Goal: Transaction & Acquisition: Obtain resource

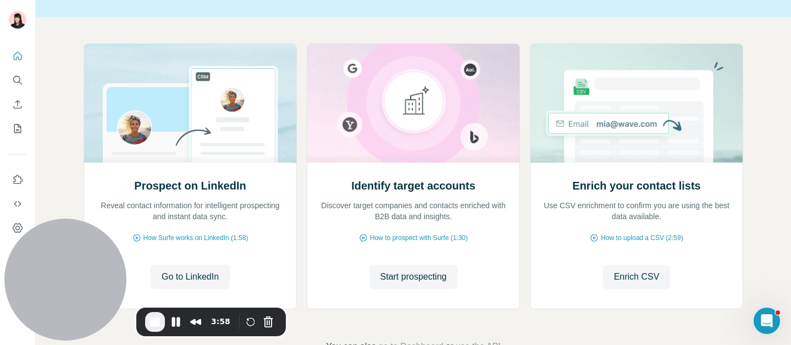
scroll to position [95, 0]
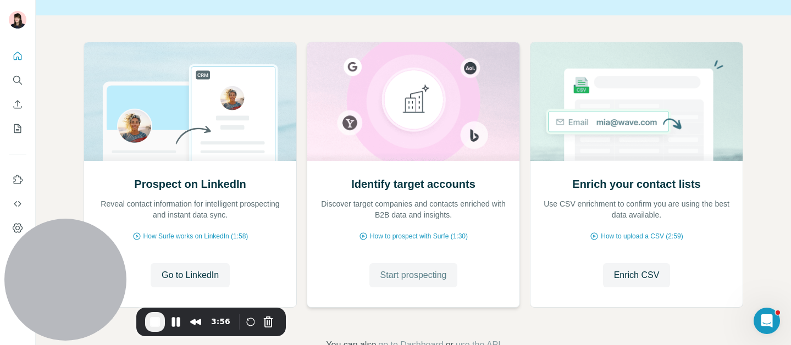
click at [421, 283] on button "Start prospecting" at bounding box center [414, 275] width 89 height 24
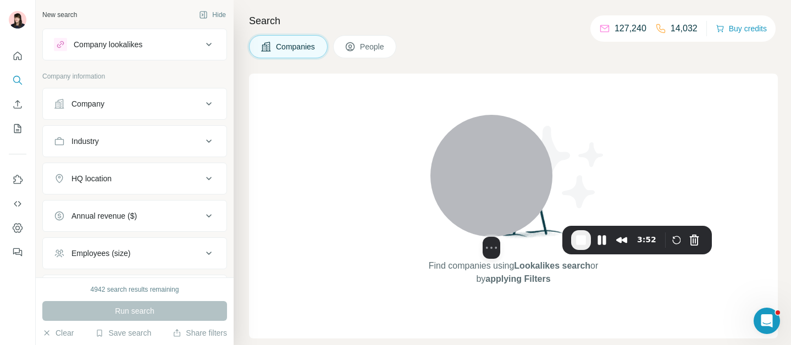
drag, startPoint x: 51, startPoint y: 242, endPoint x: 485, endPoint y: 149, distance: 443.2
click at [485, 148] on div at bounding box center [492, 176] width 122 height 122
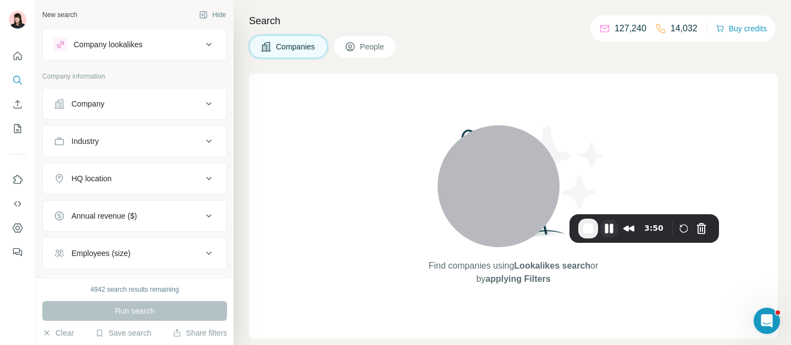
click at [607, 230] on button "Pause Recording" at bounding box center [610, 229] width 18 height 18
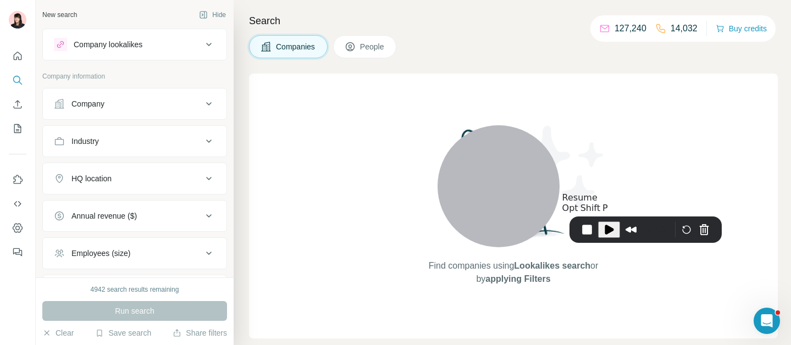
click at [607, 230] on span "Play Recording" at bounding box center [609, 229] width 13 height 13
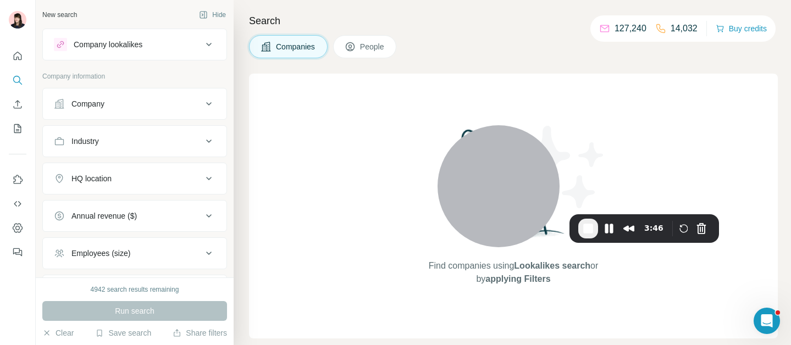
click at [147, 49] on div "Company lookalikes" at bounding box center [128, 44] width 148 height 13
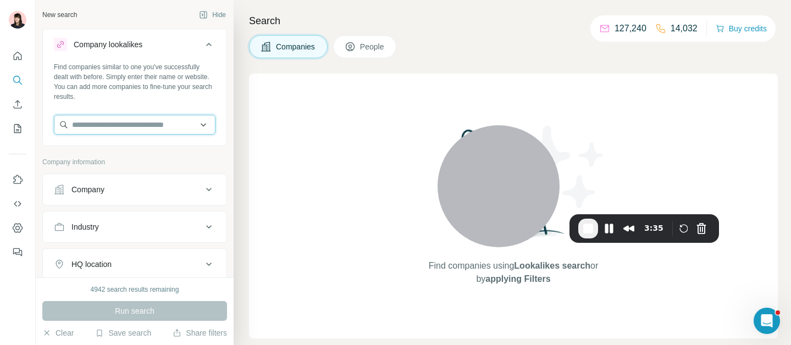
click at [128, 126] on input "text" at bounding box center [135, 125] width 162 height 20
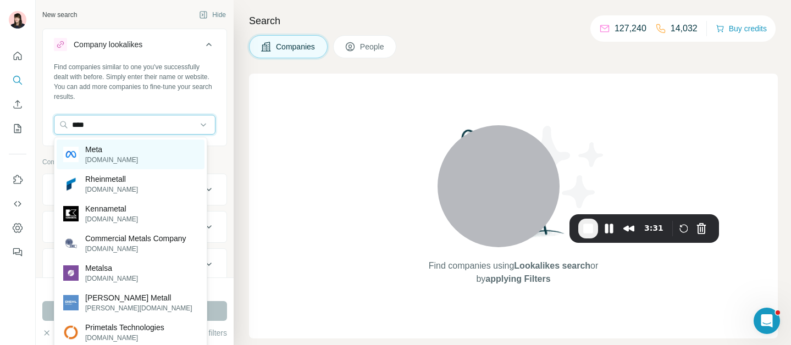
type input "****"
click at [145, 149] on div "Meta [DOMAIN_NAME]" at bounding box center [131, 155] width 148 height 30
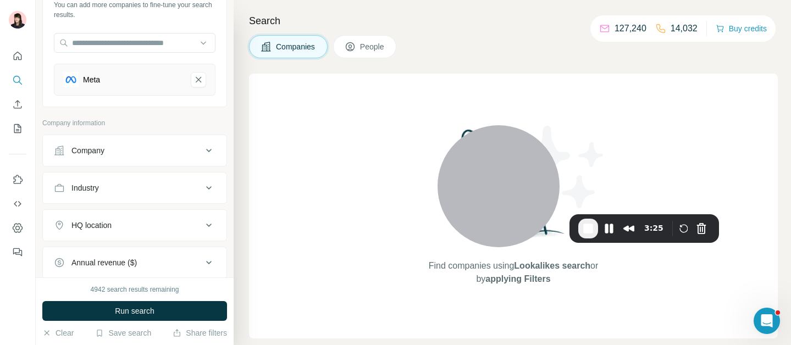
scroll to position [85, 0]
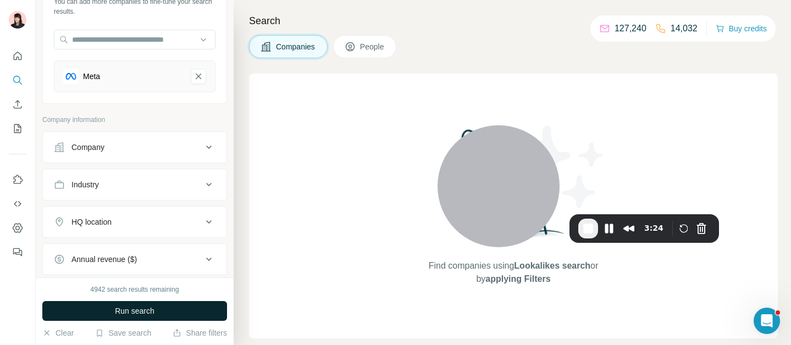
click at [141, 316] on span "Run search" at bounding box center [135, 311] width 40 height 11
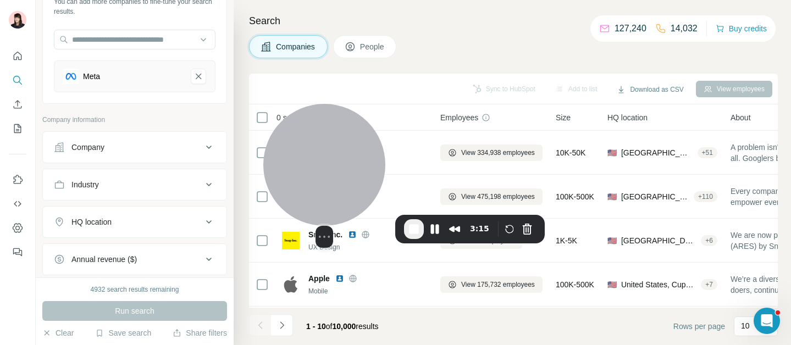
drag, startPoint x: 484, startPoint y: 175, endPoint x: 201, endPoint y: 179, distance: 282.7
click at [263, 179] on div at bounding box center [324, 165] width 122 height 122
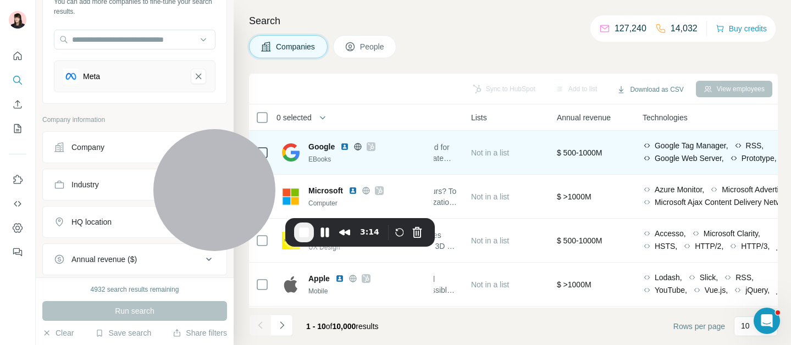
scroll to position [0, 495]
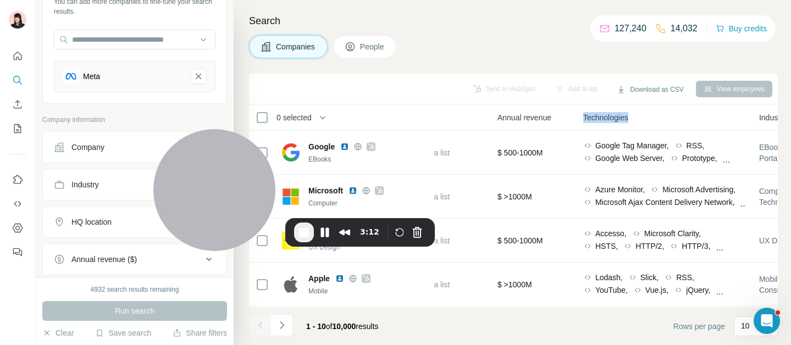
drag, startPoint x: 592, startPoint y: 118, endPoint x: 647, endPoint y: 117, distance: 55.0
click at [647, 117] on div "Technologies" at bounding box center [665, 117] width 163 height 13
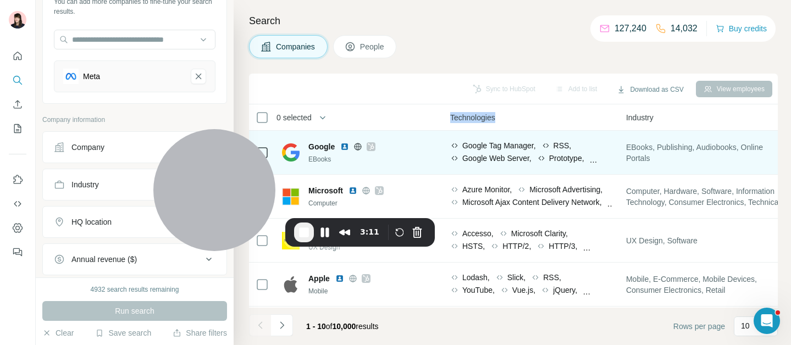
scroll to position [0, 630]
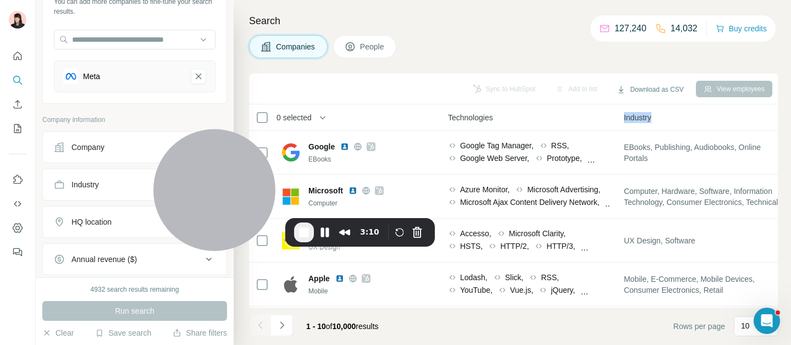
drag, startPoint x: 630, startPoint y: 117, endPoint x: 678, endPoint y: 117, distance: 47.8
click at [679, 117] on th "Industry" at bounding box center [706, 117] width 176 height 26
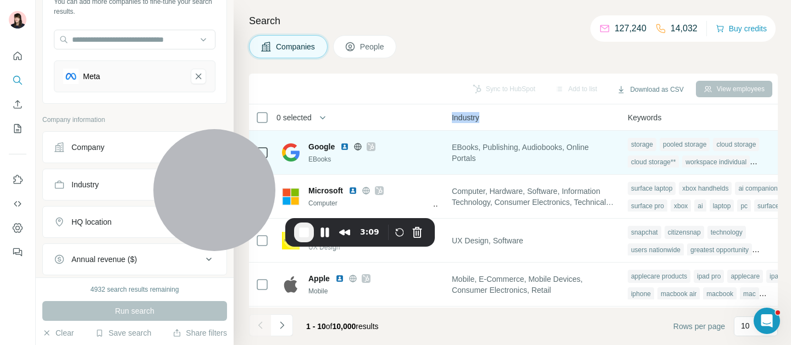
scroll to position [0, 821]
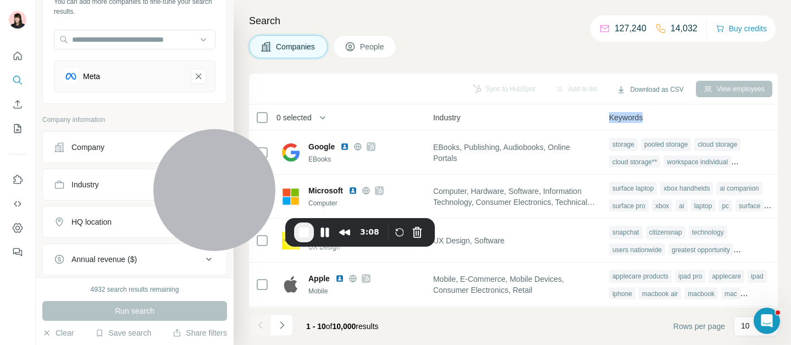
drag, startPoint x: 617, startPoint y: 114, endPoint x: 686, endPoint y: 114, distance: 69.8
click at [687, 114] on div "Keywords" at bounding box center [690, 117] width 163 height 13
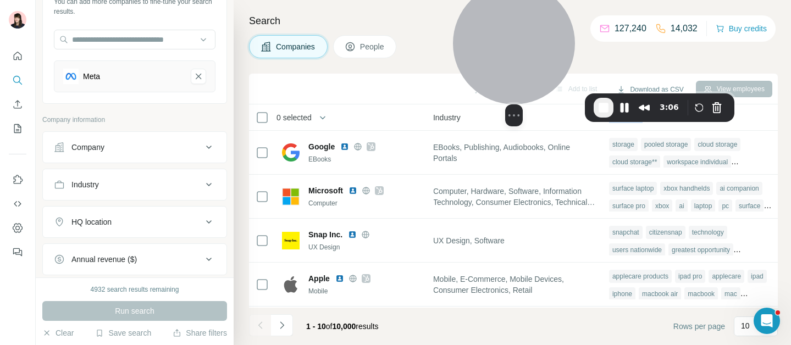
drag, startPoint x: 238, startPoint y: 155, endPoint x: 524, endPoint y: 8, distance: 321.0
click at [521, 7] on div "Select video screen size" at bounding box center [514, 54] width 122 height 144
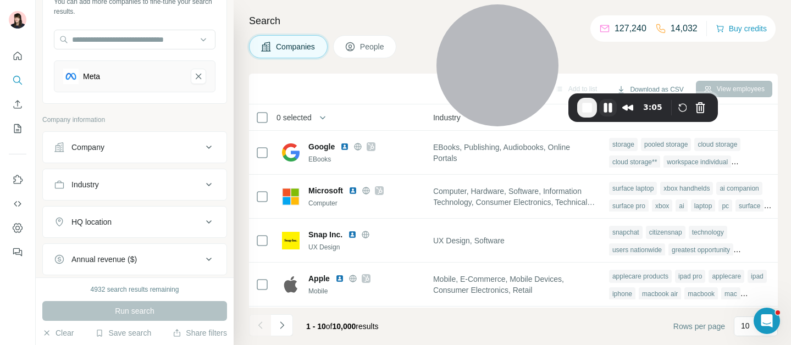
click at [609, 110] on button "Pause Recording" at bounding box center [608, 108] width 18 height 18
click at [607, 111] on span "Play Recording" at bounding box center [608, 108] width 13 height 13
click at [145, 146] on div "Company" at bounding box center [128, 148] width 148 height 11
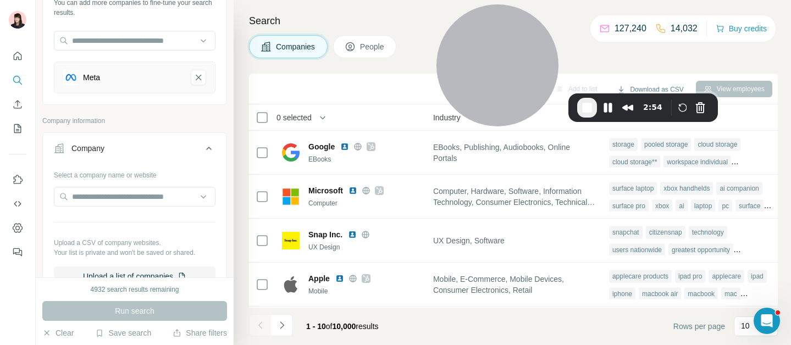
click at [145, 146] on div "Company" at bounding box center [128, 148] width 148 height 11
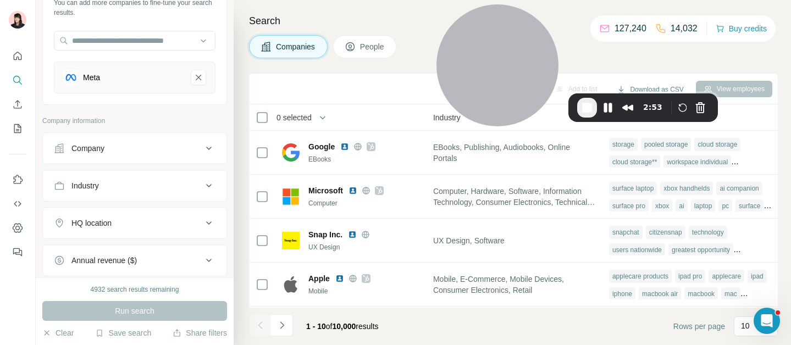
click at [135, 186] on div "Industry" at bounding box center [128, 185] width 148 height 11
click at [139, 220] on div "HQ location" at bounding box center [128, 223] width 148 height 11
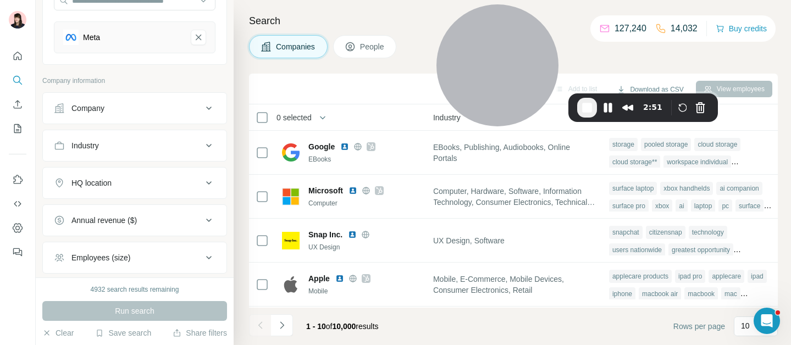
scroll to position [137, 0]
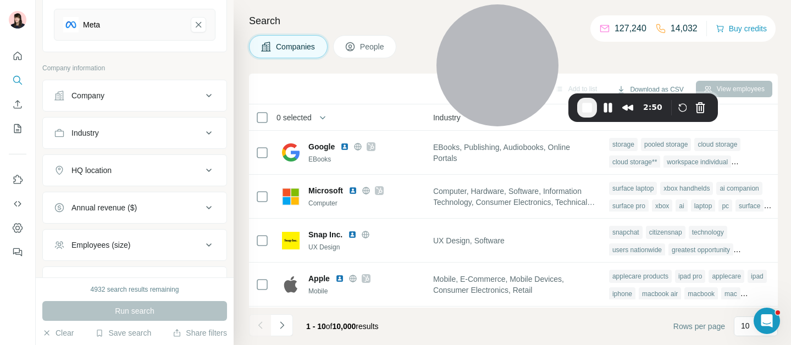
click at [168, 208] on div "Annual revenue ($)" at bounding box center [128, 207] width 148 height 11
click at [161, 244] on div "Employees (size)" at bounding box center [128, 245] width 148 height 11
click at [611, 102] on button "Pause Recording" at bounding box center [608, 108] width 18 height 18
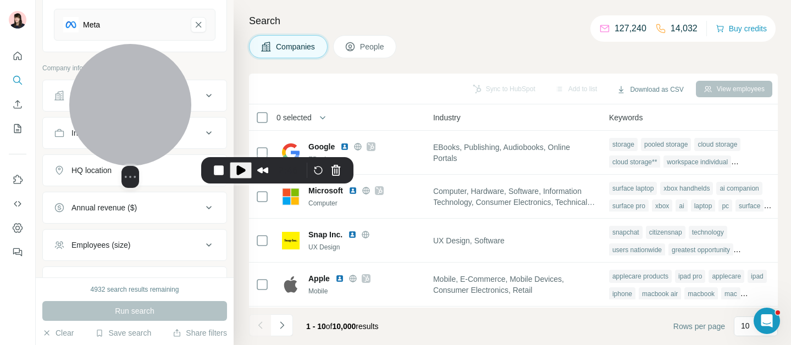
drag, startPoint x: 497, startPoint y: 38, endPoint x: 129, endPoint y: 100, distance: 372.5
click at [129, 100] on div at bounding box center [130, 105] width 122 height 122
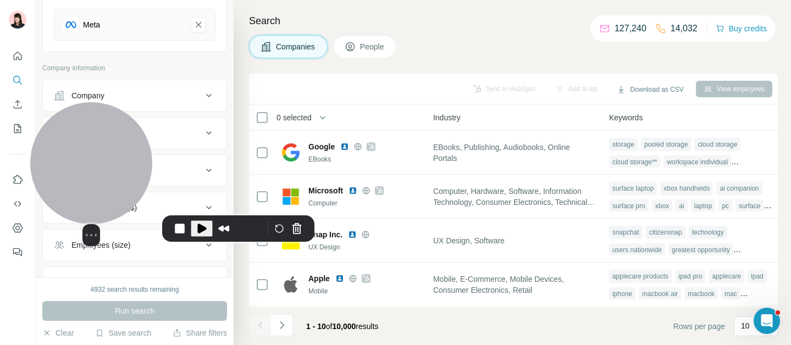
drag, startPoint x: 148, startPoint y: 100, endPoint x: 109, endPoint y: 158, distance: 70.2
click at [109, 158] on div at bounding box center [91, 163] width 122 height 122
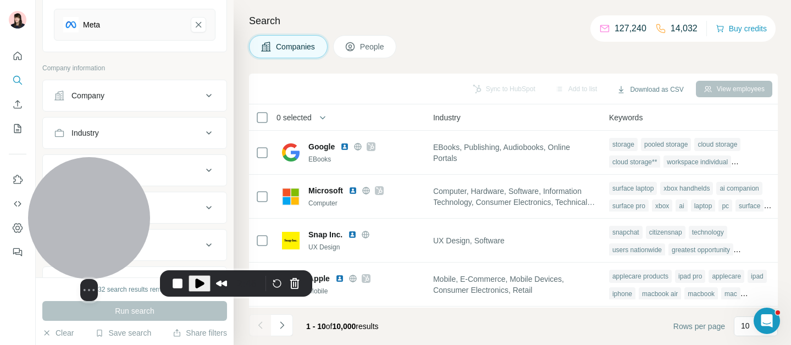
drag, startPoint x: 112, startPoint y: 173, endPoint x: 110, endPoint y: 226, distance: 53.4
click at [110, 226] on div at bounding box center [89, 218] width 122 height 122
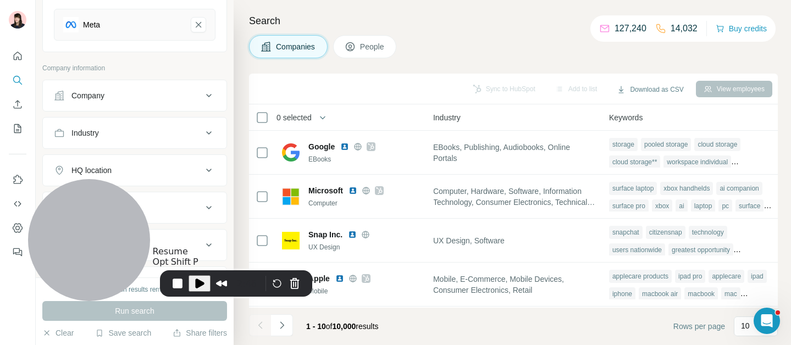
click at [200, 285] on span "Play Recording" at bounding box center [199, 283] width 13 height 13
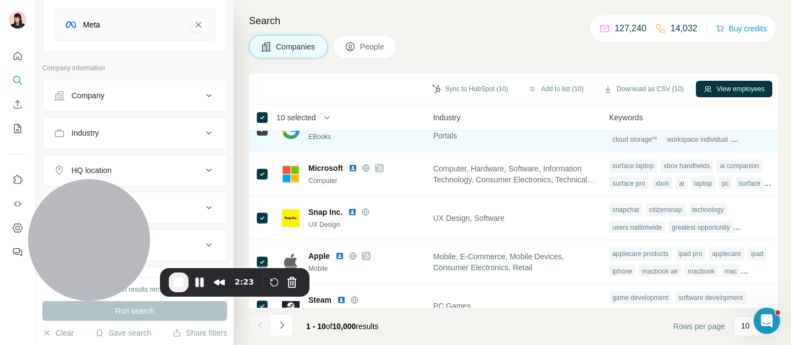
scroll to position [26, 821]
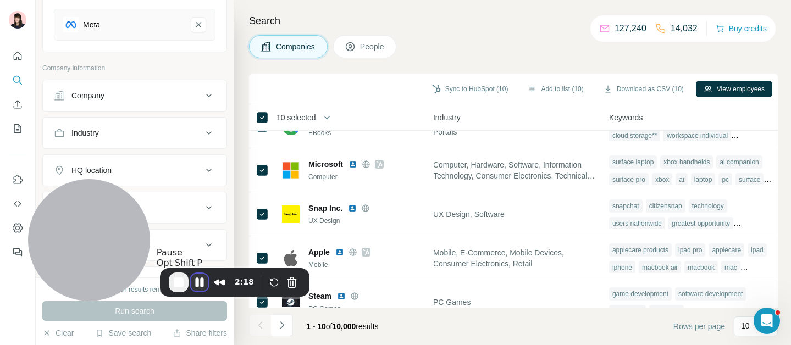
click at [196, 285] on button "Pause Recording" at bounding box center [200, 283] width 18 height 18
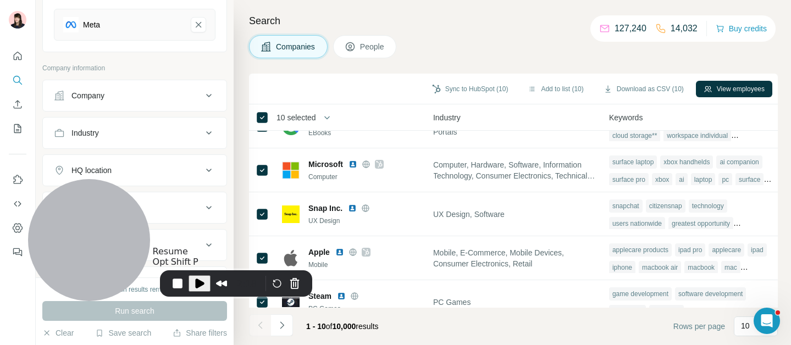
click at [200, 282] on span "Play Recording" at bounding box center [199, 283] width 13 height 13
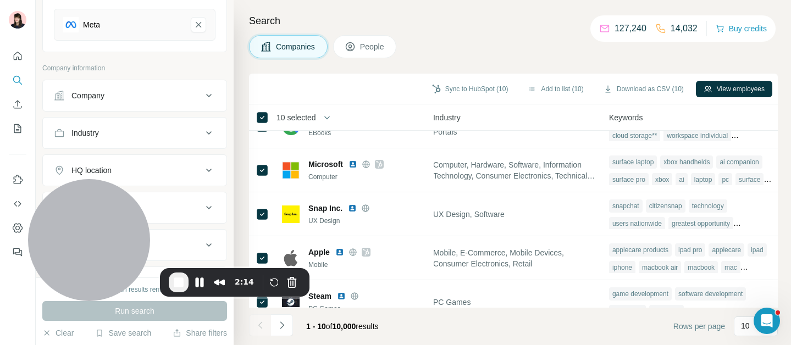
click at [385, 53] on button "People" at bounding box center [365, 46] width 64 height 23
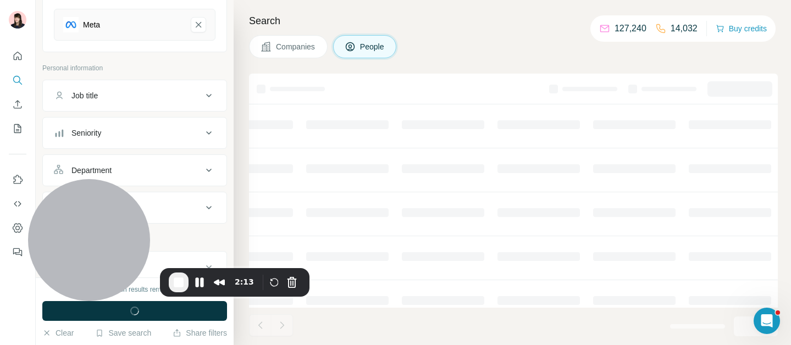
scroll to position [26, 427]
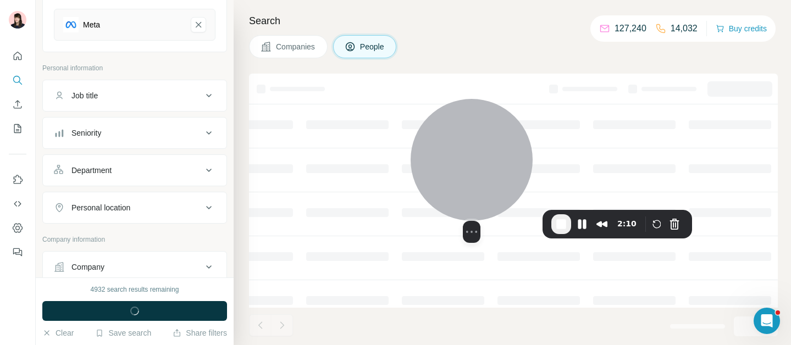
drag, startPoint x: 112, startPoint y: 199, endPoint x: 493, endPoint y: 141, distance: 386.0
click at [494, 141] on div at bounding box center [472, 160] width 122 height 122
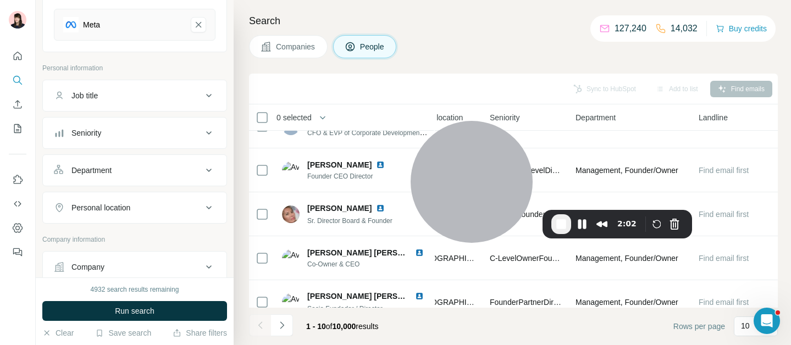
scroll to position [26, 423]
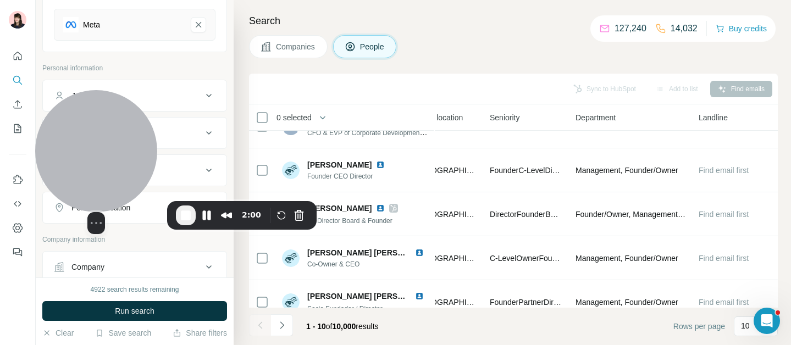
drag, startPoint x: 492, startPoint y: 150, endPoint x: 116, endPoint y: 142, distance: 375.7
click at [116, 142] on div at bounding box center [96, 151] width 122 height 122
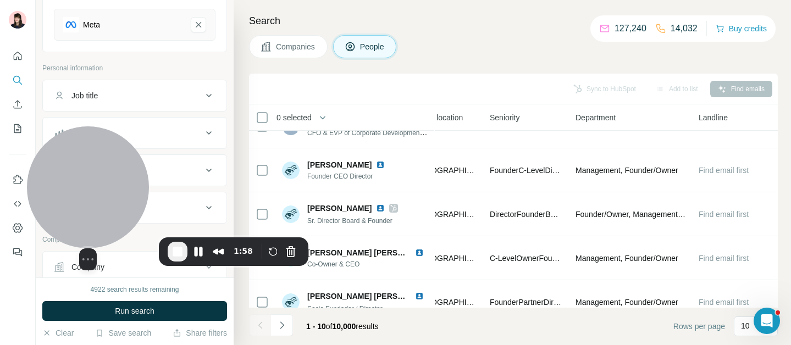
drag, startPoint x: 116, startPoint y: 142, endPoint x: 106, endPoint y: 175, distance: 34.1
click at [106, 175] on div at bounding box center [88, 187] width 122 height 122
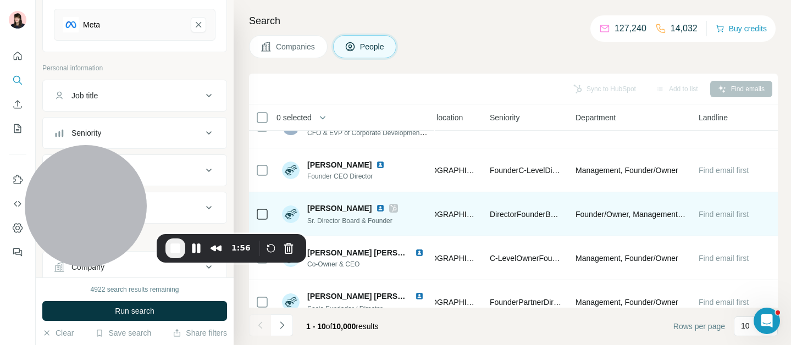
scroll to position [0, 423]
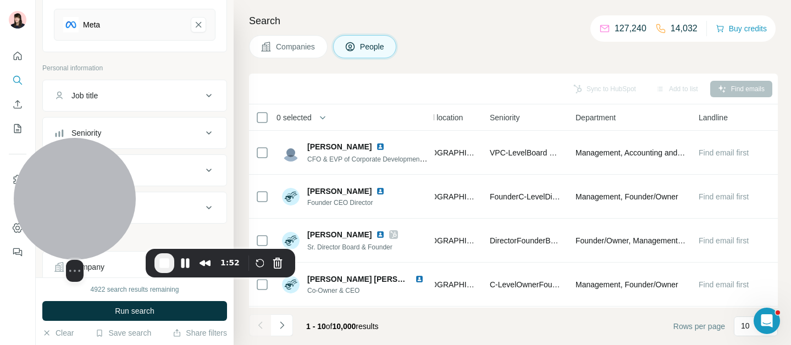
drag, startPoint x: 66, startPoint y: 170, endPoint x: 55, endPoint y: 185, distance: 18.5
click at [55, 185] on div at bounding box center [75, 199] width 122 height 122
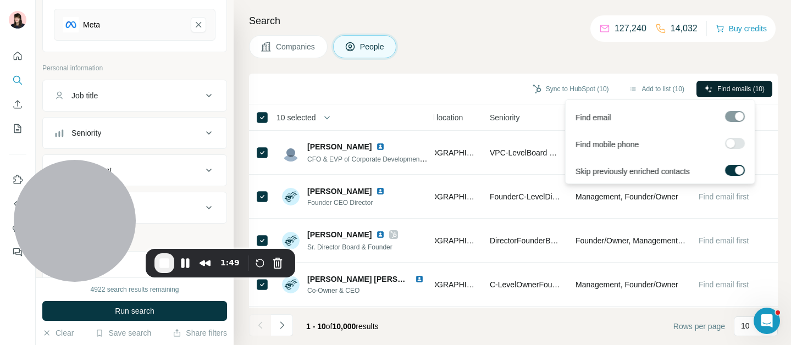
click at [728, 90] on span "Find emails (10)" at bounding box center [741, 89] width 47 height 10
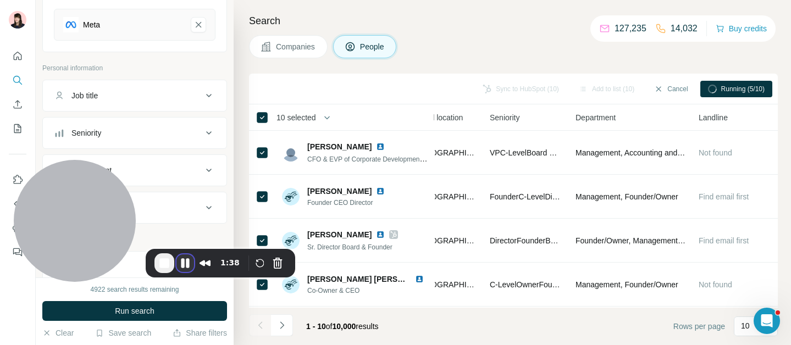
click at [186, 256] on button "Pause Recording" at bounding box center [186, 264] width 18 height 18
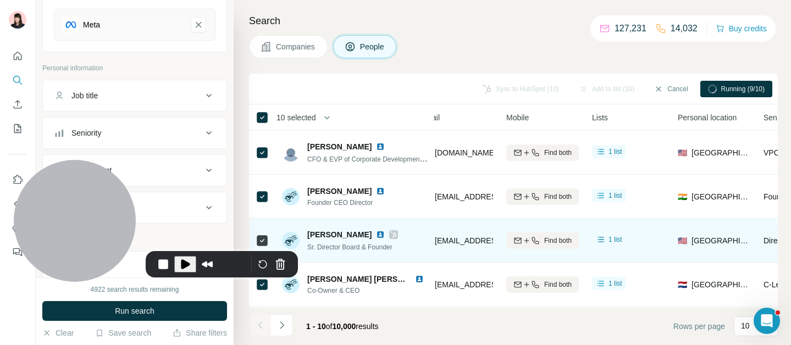
scroll to position [0, 0]
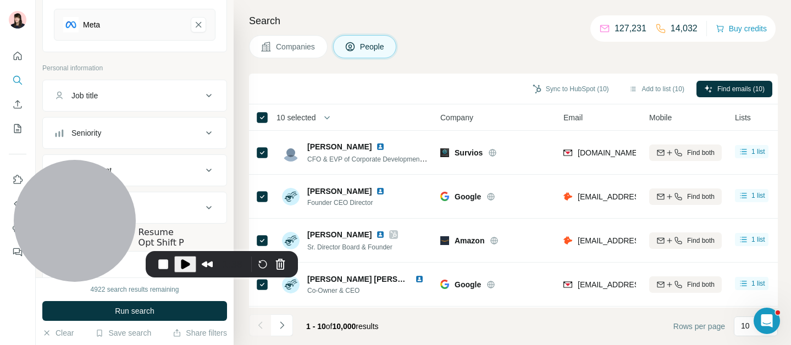
click at [186, 267] on span "Play Recording" at bounding box center [185, 264] width 13 height 13
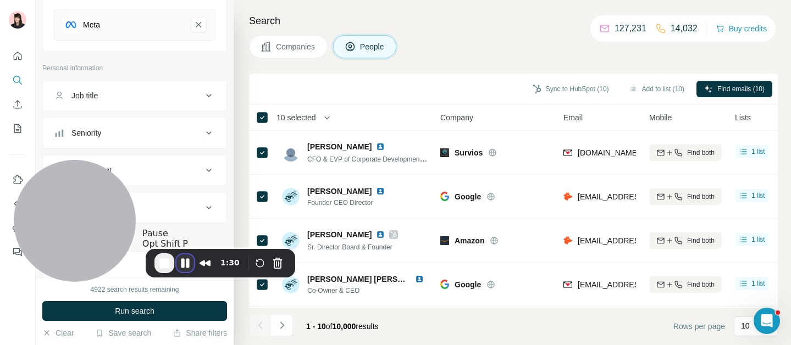
click at [185, 263] on button "Pause Recording" at bounding box center [186, 264] width 18 height 18
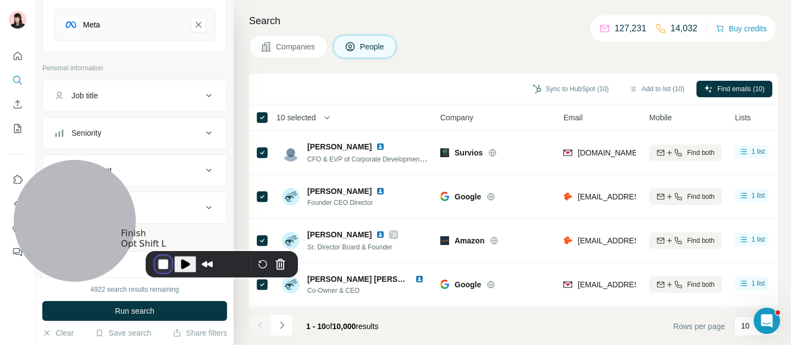
click at [168, 265] on button "End Recording" at bounding box center [164, 265] width 18 height 18
